Goal: Task Accomplishment & Management: Manage account settings

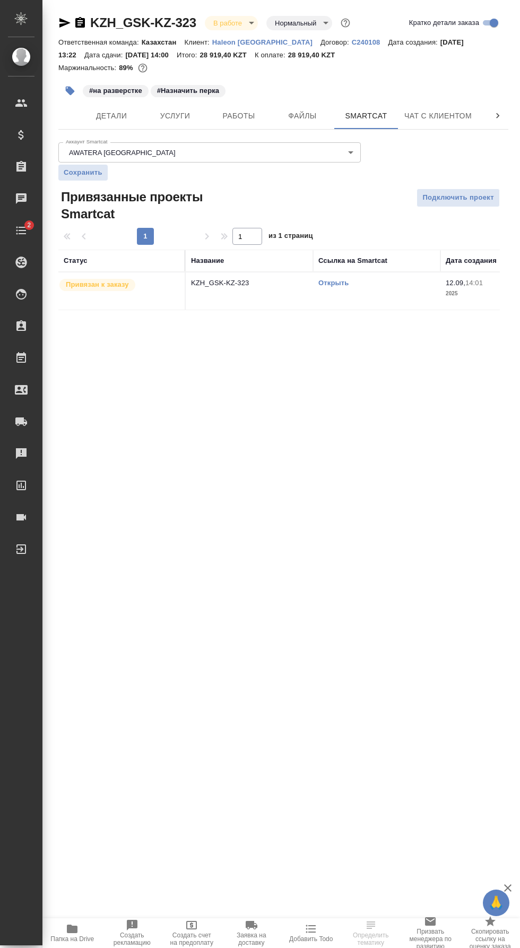
click at [254, 113] on span "Работы" at bounding box center [238, 115] width 51 height 13
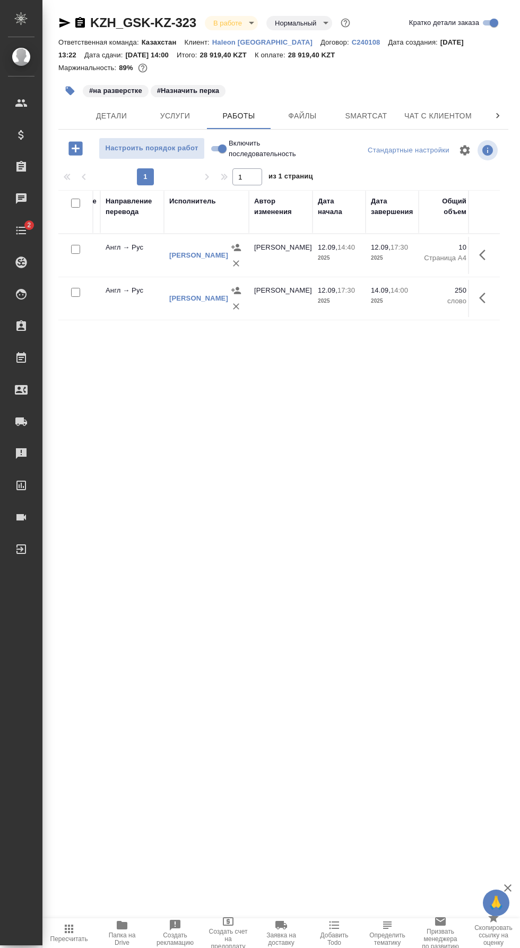
scroll to position [0, 320]
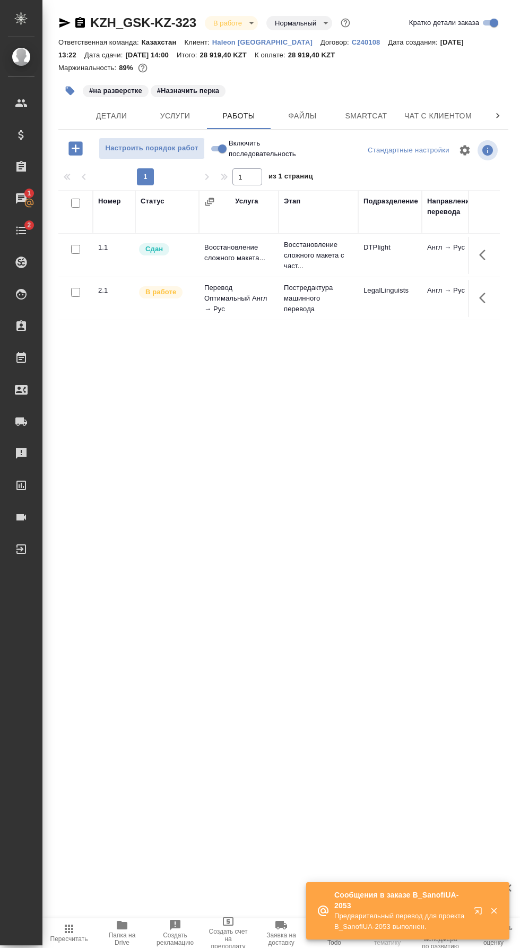
click at [494, 910] on icon "button" at bounding box center [494, 911] width 6 height 6
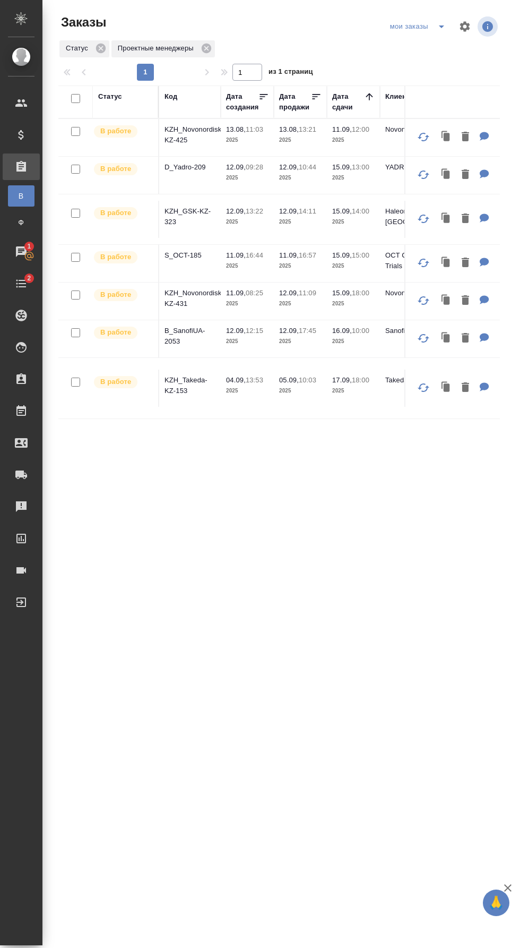
click at [192, 330] on p "B_SanofiUA-2053" at bounding box center [190, 335] width 51 height 21
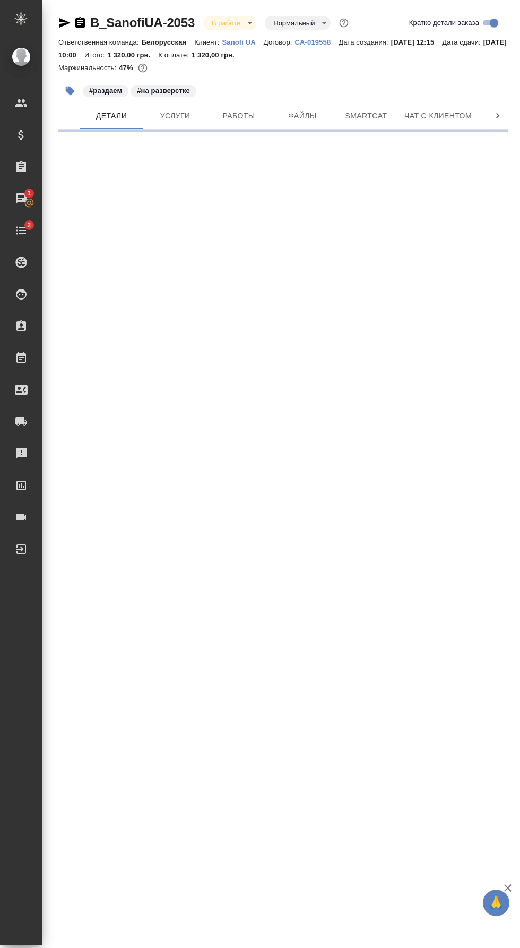
select select "RU"
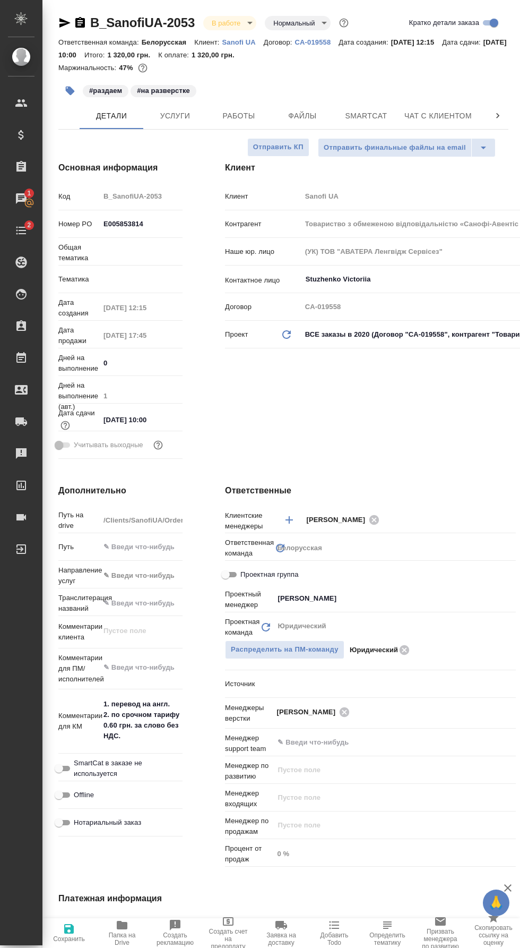
type textarea "x"
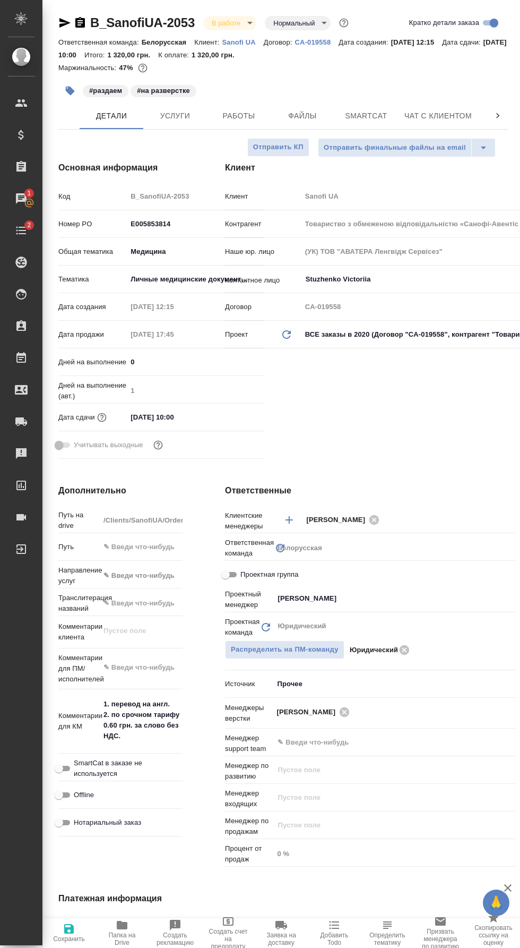
click at [129, 922] on span "Папка на Drive" at bounding box center [122, 932] width 40 height 28
type textarea "x"
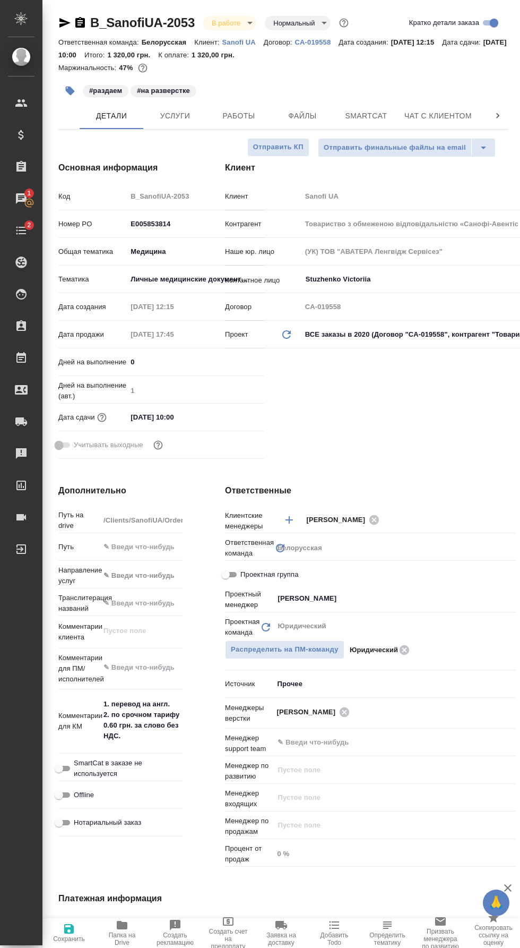
type textarea "x"
